Goal: Task Accomplishment & Management: Use online tool/utility

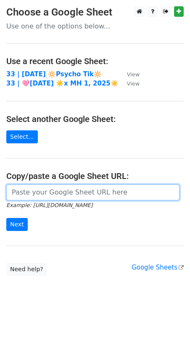
click at [61, 197] on input "url" at bounding box center [92, 192] width 173 height 16
paste input "https://docs.google.com/spreadsheets/d/1Jl38X6b7cN4nLJBsk79SRBe-8Kyj38uxjQUx0dI…"
type input "https://docs.google.com/spreadsheets/d/1Jl38X6b7cN4nLJBsk79SRBe-8Kyj38uxjQUx0dI…"
click at [6, 218] on input "Next" at bounding box center [16, 224] width 21 height 13
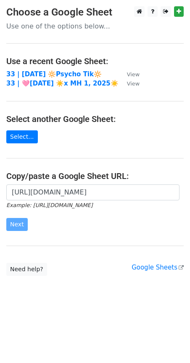
scroll to position [0, 0]
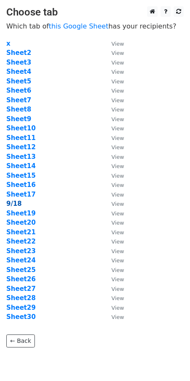
click at [17, 200] on strong "9/18" at bounding box center [14, 204] width 16 height 8
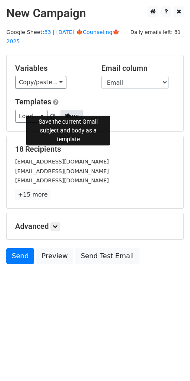
click at [73, 110] on button "Save" at bounding box center [71, 116] width 22 height 13
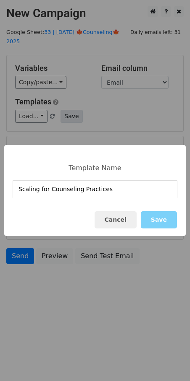
type input "Scaling for Counseling Practices"
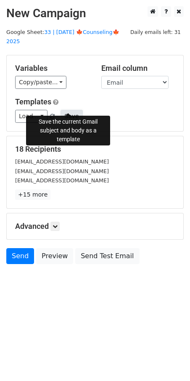
click at [62, 110] on button "Save" at bounding box center [71, 116] width 22 height 13
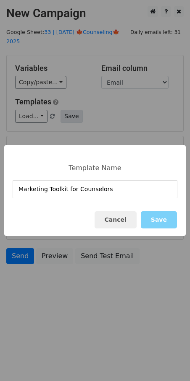
type input "Marketing Toolkit for Counselors"
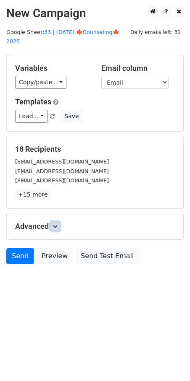
click at [55, 222] on link at bounding box center [54, 226] width 9 height 9
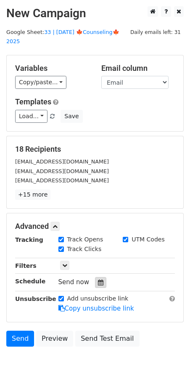
click at [98, 280] on icon at bounding box center [100, 283] width 5 height 6
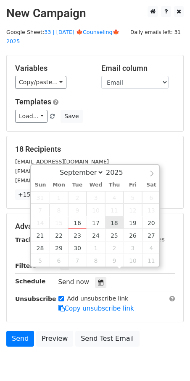
type input "2025-09-18 12:00"
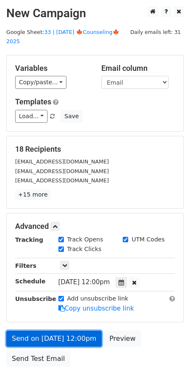
click at [68, 331] on link "Send on Sep 18 at 12:00pm" at bounding box center [53, 339] width 95 height 16
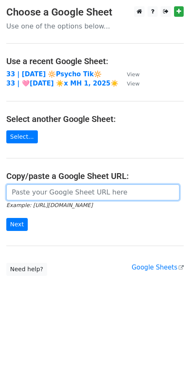
click at [66, 192] on input "url" at bounding box center [92, 192] width 173 height 16
paste input "https://docs.google.com/spreadsheets/d/1Jl38X6b7cN4nLJBsk79SRBe-8Kyj38uxjQUx0dI…"
type input "https://docs.google.com/spreadsheets/d/1Jl38X6b7cN4nLJBsk79SRBe-8Kyj38uxjQUx0dI…"
click at [6, 218] on input "Next" at bounding box center [16, 224] width 21 height 13
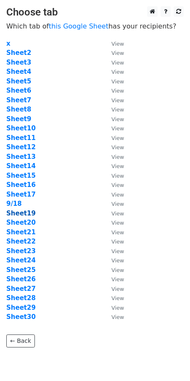
click at [24, 213] on strong "Sheet19" at bounding box center [20, 214] width 29 height 8
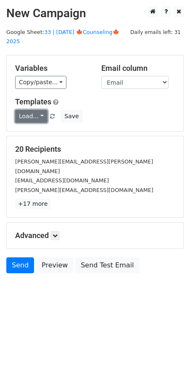
click at [31, 110] on link "Load..." at bounding box center [31, 116] width 32 height 13
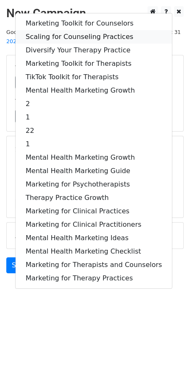
click at [71, 30] on link "Scaling for Counseling Practices" at bounding box center [94, 36] width 156 height 13
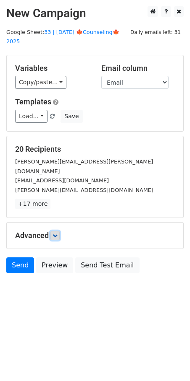
click at [56, 233] on icon at bounding box center [54, 235] width 5 height 5
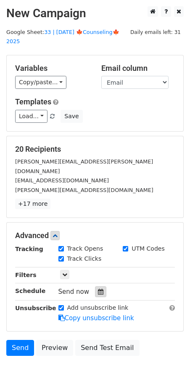
click at [98, 289] on icon at bounding box center [100, 292] width 5 height 6
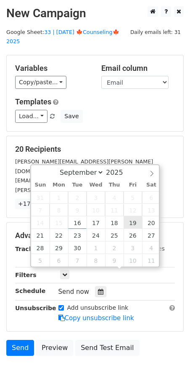
type input "2025-09-19 12:00"
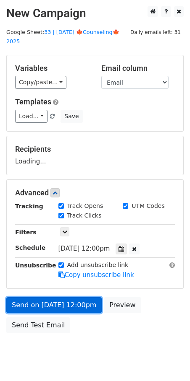
click at [67, 301] on link "Send on Sep 19 at 12:00pm" at bounding box center [53, 305] width 95 height 16
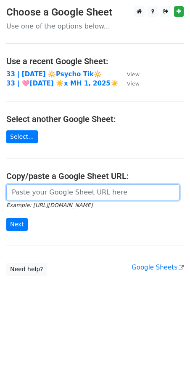
click at [65, 190] on input "url" at bounding box center [92, 192] width 173 height 16
paste input "https://docs.google.com/spreadsheets/d/1Jl38X6b7cN4nLJBsk79SRBe-8Kyj38uxjQUx0dI…"
type input "https://docs.google.com/spreadsheets/d/1Jl38X6b7cN4nLJBsk79SRBe-8Kyj38uxjQUx0dI…"
click at [6, 218] on input "Next" at bounding box center [16, 224] width 21 height 13
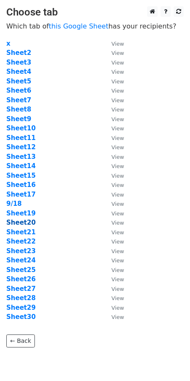
click at [15, 222] on strong "Sheet20" at bounding box center [20, 223] width 29 height 8
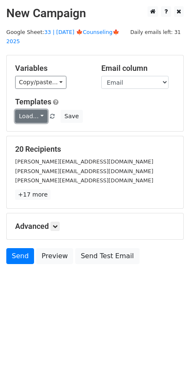
click at [30, 110] on link "Load..." at bounding box center [31, 116] width 32 height 13
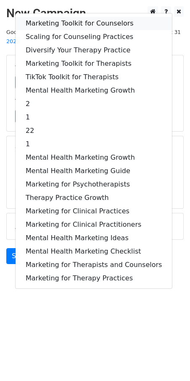
click at [81, 17] on link "Marketing Toolkit for Counselors" at bounding box center [94, 23] width 156 height 13
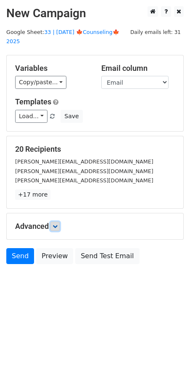
click at [56, 224] on icon at bounding box center [54, 226] width 5 height 5
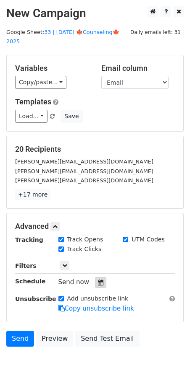
click at [98, 280] on icon at bounding box center [100, 283] width 5 height 6
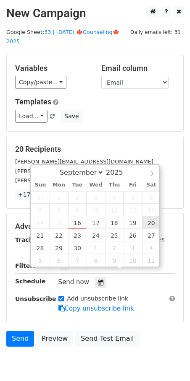
type input "2025-09-20 12:00"
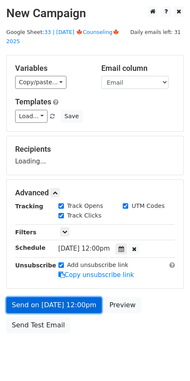
click at [79, 298] on link "Send on Sep 20 at 12:00pm" at bounding box center [53, 305] width 95 height 16
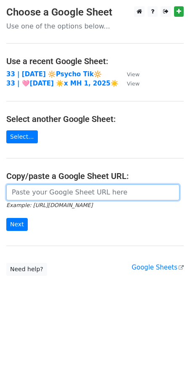
click at [81, 187] on input "url" at bounding box center [92, 192] width 173 height 16
paste input "[URL][DOMAIN_NAME]"
type input "[URL][DOMAIN_NAME]"
click at [6, 218] on input "Next" at bounding box center [16, 224] width 21 height 13
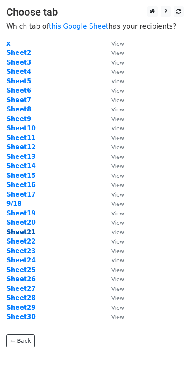
click at [26, 233] on strong "Sheet21" at bounding box center [20, 233] width 29 height 8
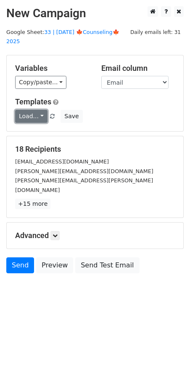
click at [38, 110] on link "Load..." at bounding box center [31, 116] width 32 height 13
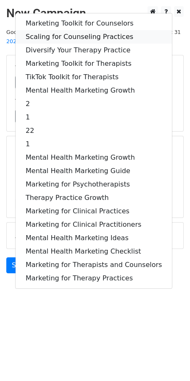
click at [74, 30] on link "Scaling for Counseling Practices" at bounding box center [94, 36] width 156 height 13
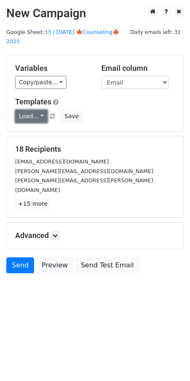
click at [40, 110] on link "Load..." at bounding box center [31, 116] width 32 height 13
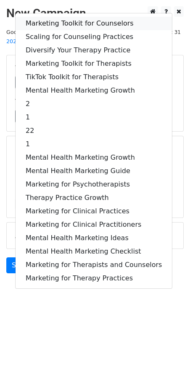
click at [93, 17] on link "Marketing Toolkit for Counselors" at bounding box center [94, 23] width 156 height 13
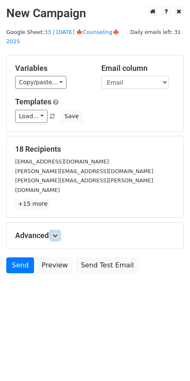
click at [57, 233] on icon at bounding box center [54, 235] width 5 height 5
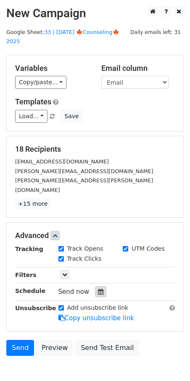
click at [98, 289] on icon at bounding box center [100, 292] width 5 height 6
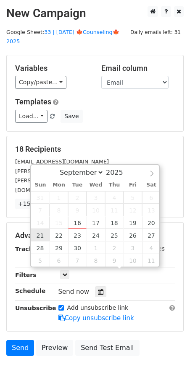
type input "[DATE] 12:00"
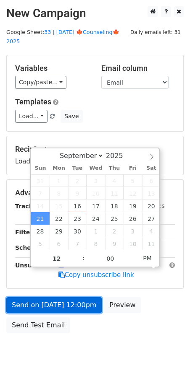
click at [43, 299] on link "Send on [DATE] 12:00pm" at bounding box center [53, 305] width 95 height 16
